Goal: Transaction & Acquisition: Book appointment/travel/reservation

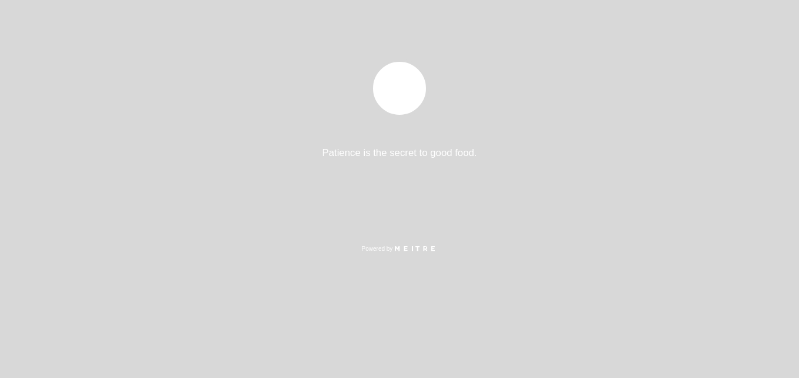
select select "pt"
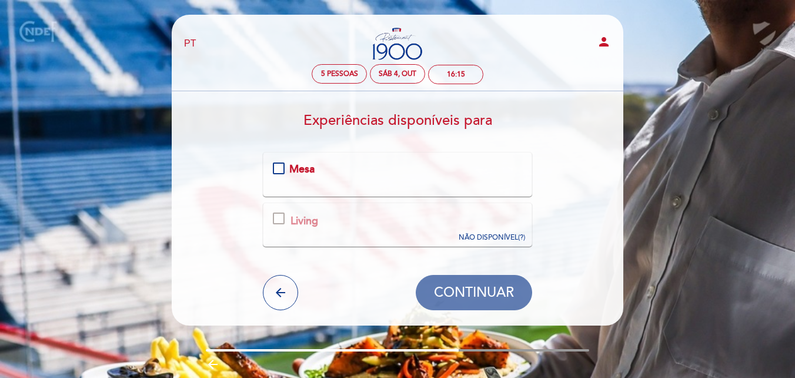
click at [278, 165] on div "Mesa" at bounding box center [398, 169] width 250 height 15
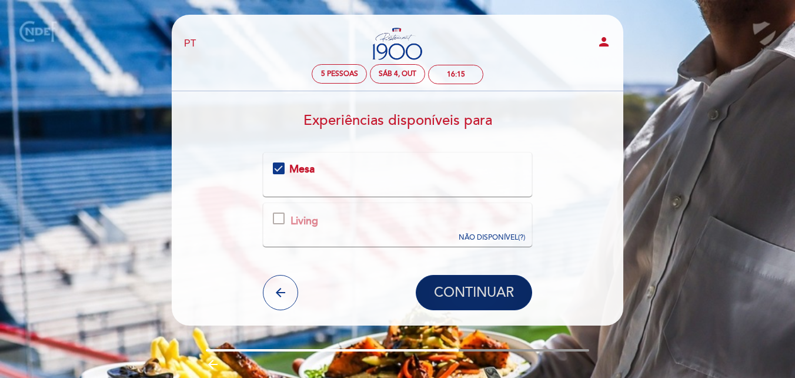
click at [445, 295] on span "CONTINUAR" at bounding box center [474, 293] width 80 height 16
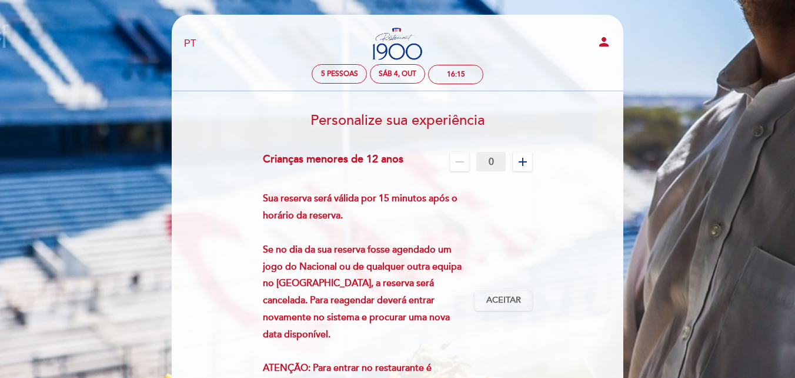
click at [524, 166] on icon "add" at bounding box center [523, 162] width 14 height 14
click at [510, 297] on span "Aceitar" at bounding box center [503, 300] width 35 height 12
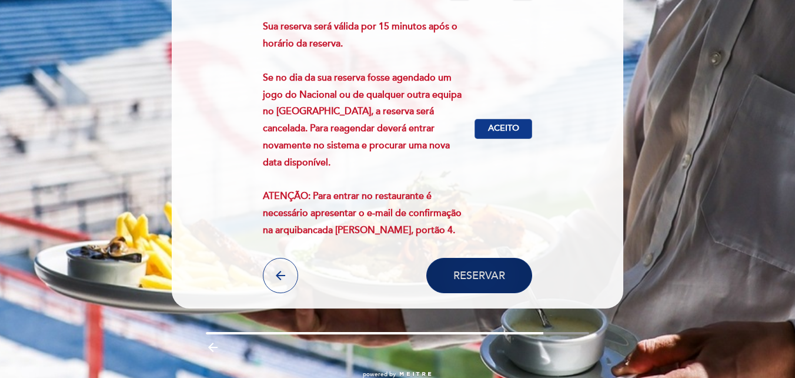
click at [490, 270] on span "Reservar" at bounding box center [479, 275] width 52 height 13
